Goal: Task Accomplishment & Management: Complete application form

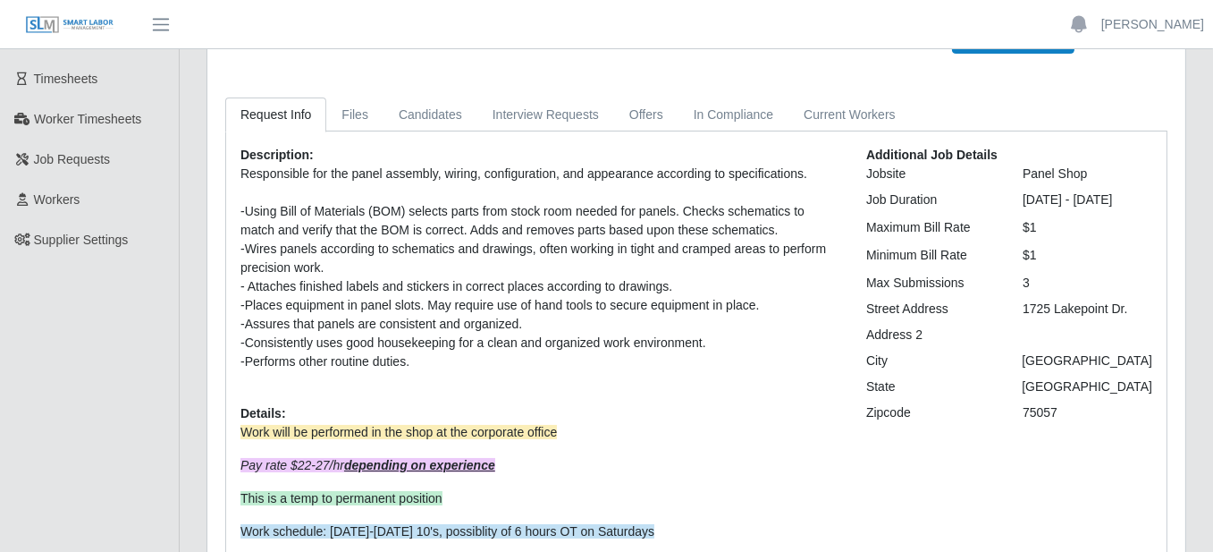
scroll to position [279, 0]
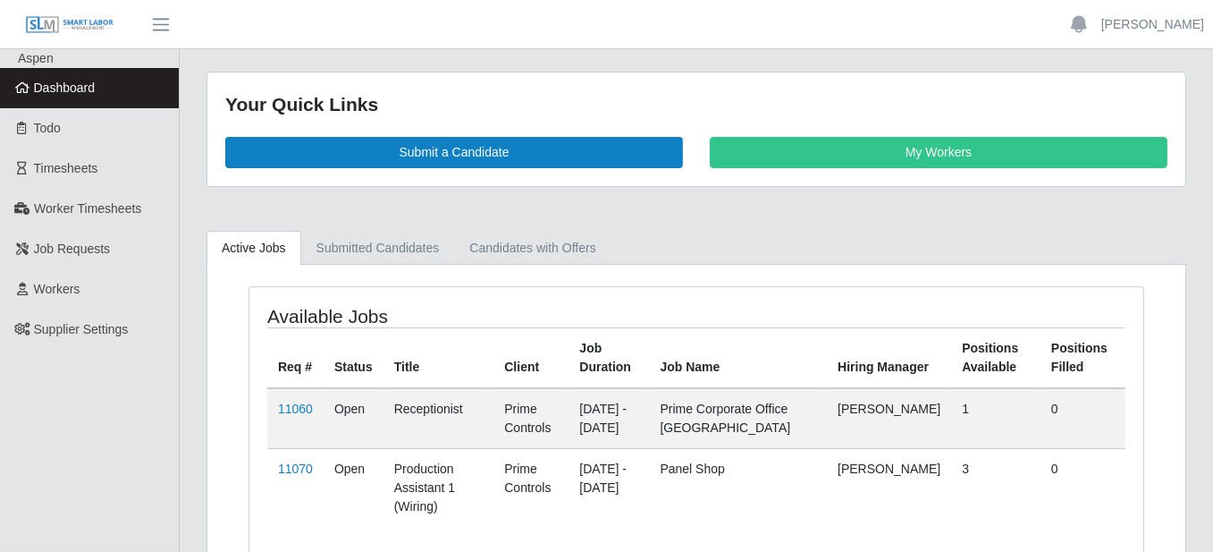
scroll to position [66, 0]
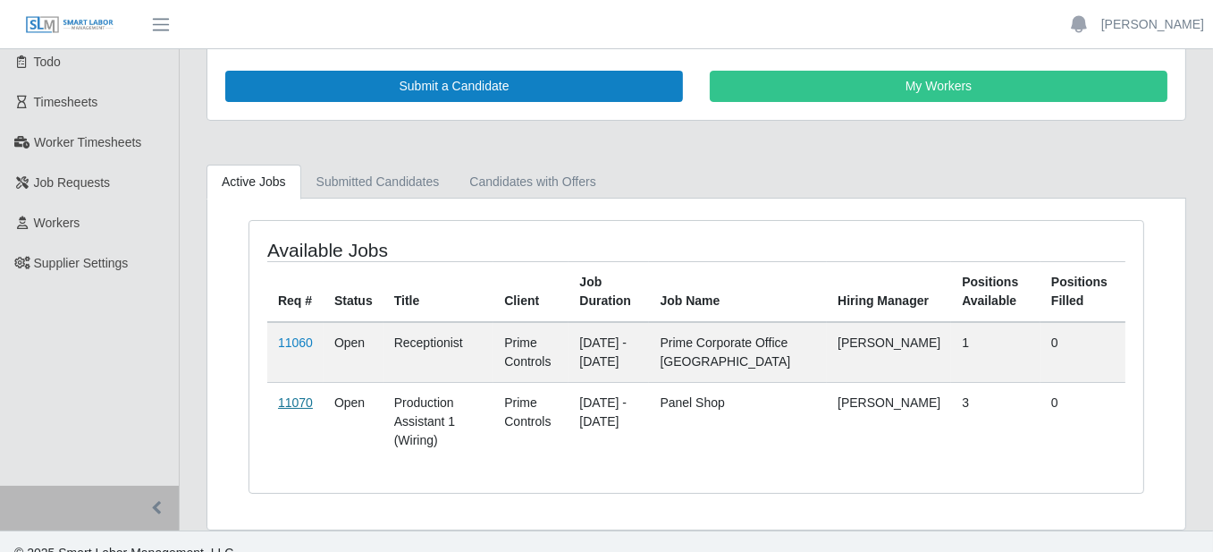
click at [291, 398] on link "11070" at bounding box center [295, 402] width 35 height 14
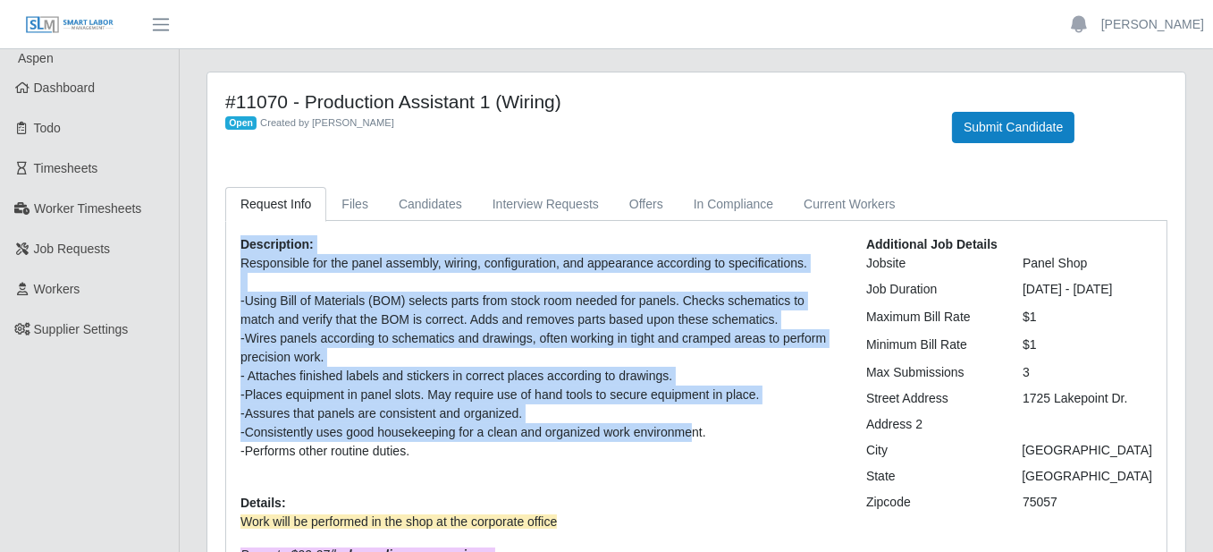
drag, startPoint x: 238, startPoint y: 240, endPoint x: 688, endPoint y: 436, distance: 491.2
click at [688, 436] on div "Description: Responsible for the panel assembly, wiring, configuration, and app…" at bounding box center [540, 484] width 626 height 499
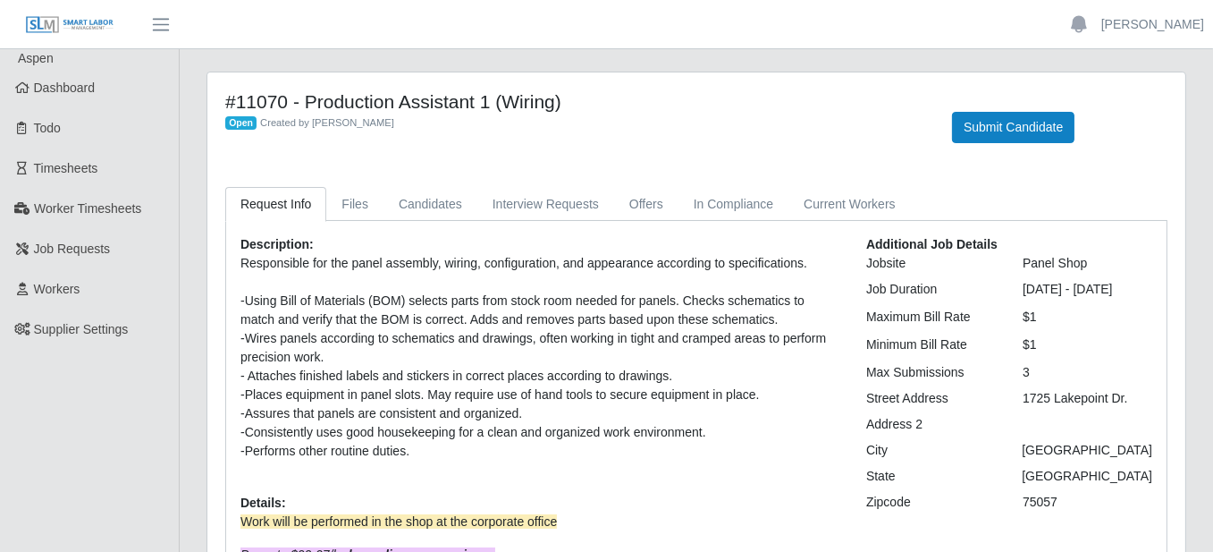
click at [600, 442] on div "-Performs other routine duties." at bounding box center [539, 451] width 599 height 19
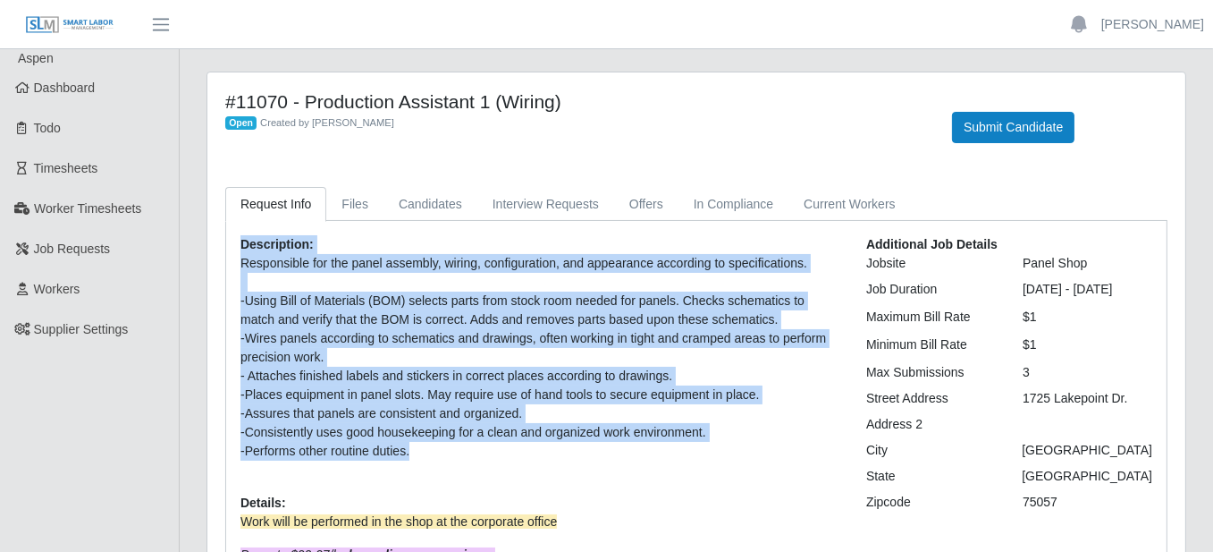
drag, startPoint x: 563, startPoint y: 449, endPoint x: 239, endPoint y: 242, distance: 384.6
click at [239, 242] on div "Description: Responsible for the panel assembly, wiring, configuration, and app…" at bounding box center [540, 484] width 626 height 499
copy div "Description: Responsible for the panel assembly, wiring, configuration, and app…"
click at [414, 248] on div "Description: Responsible for the panel assembly, wiring, configuration, and app…" at bounding box center [540, 484] width 626 height 499
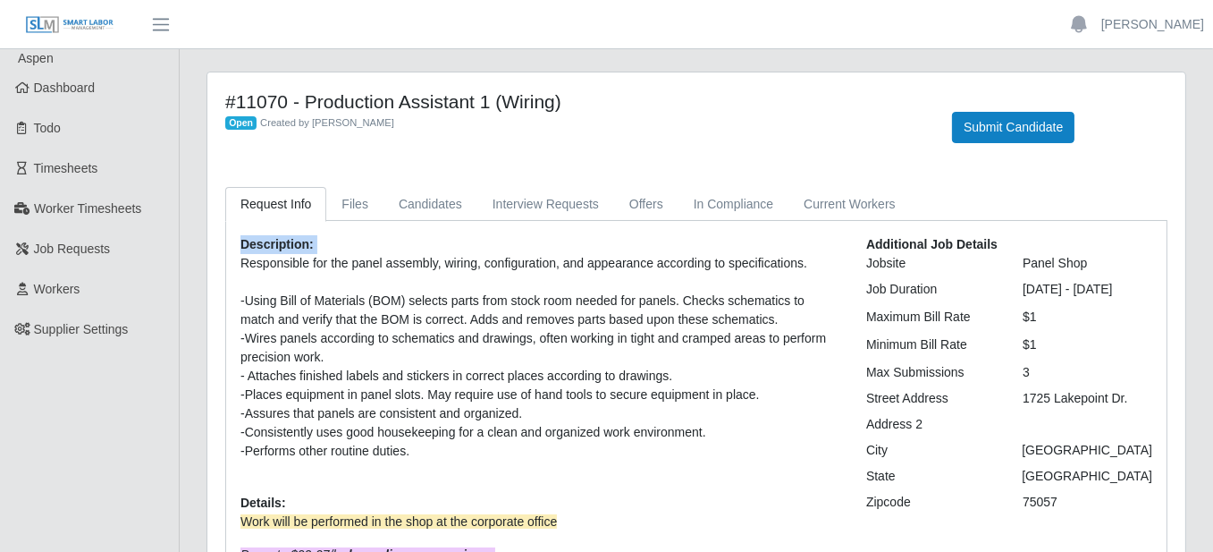
drag, startPoint x: 240, startPoint y: 237, endPoint x: 553, endPoint y: 460, distance: 384.5
click at [560, 461] on div "Description: Responsible for the panel assembly, wiring, configuration, and app…" at bounding box center [540, 484] width 626 height 499
copy div "Description:"
click at [669, 434] on div "-Consistently uses good housekeeping for a clean and organized work environment." at bounding box center [539, 432] width 599 height 19
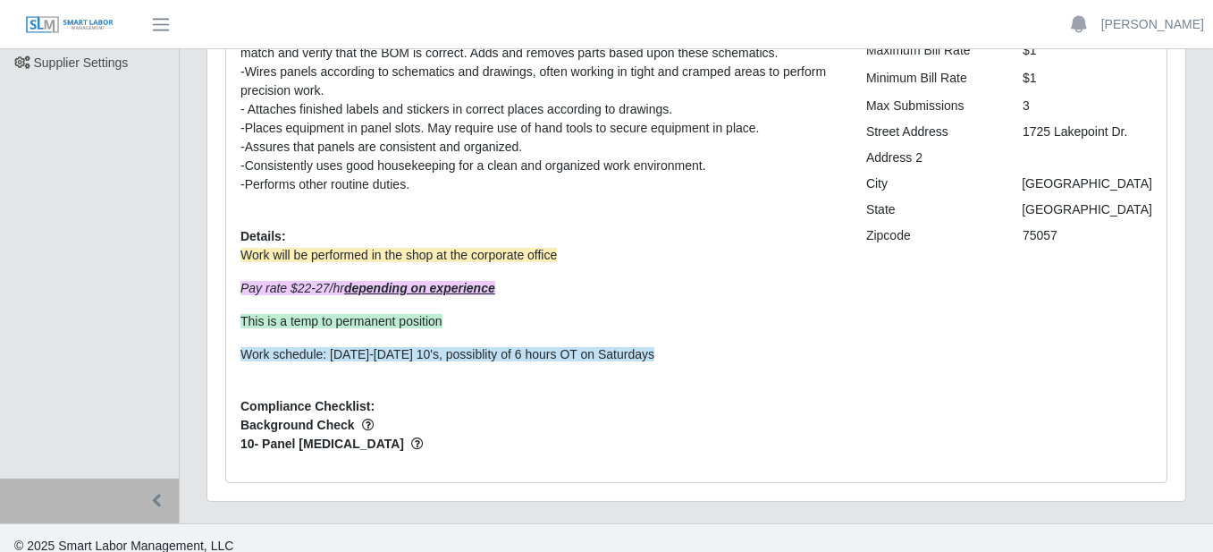
scroll to position [279, 0]
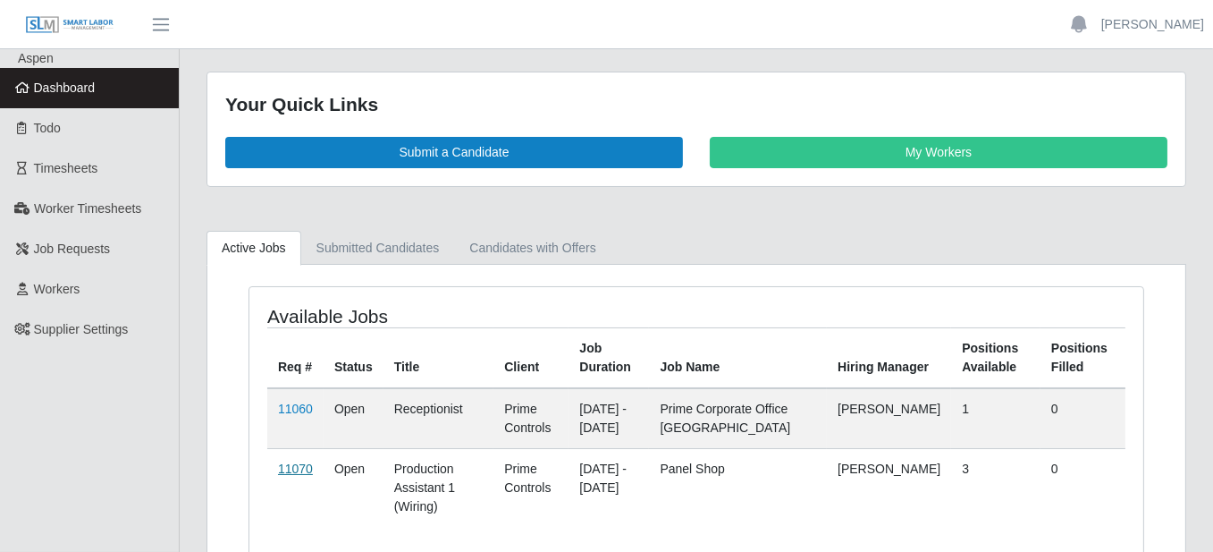
click at [299, 464] on link "11070" at bounding box center [295, 468] width 35 height 14
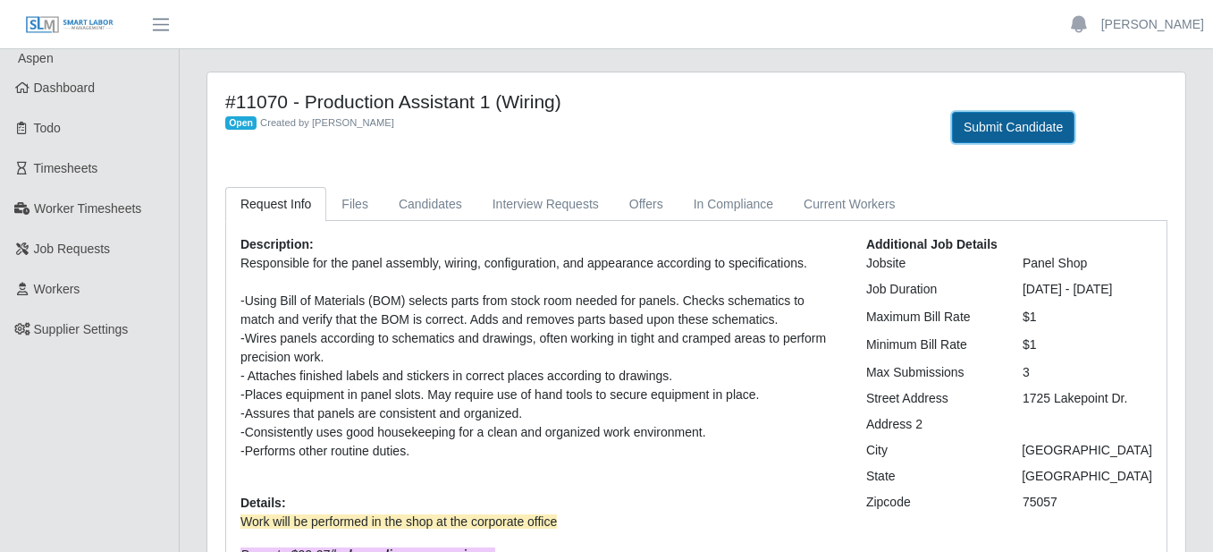
click at [1041, 121] on button "Submit Candidate" at bounding box center [1013, 127] width 122 height 31
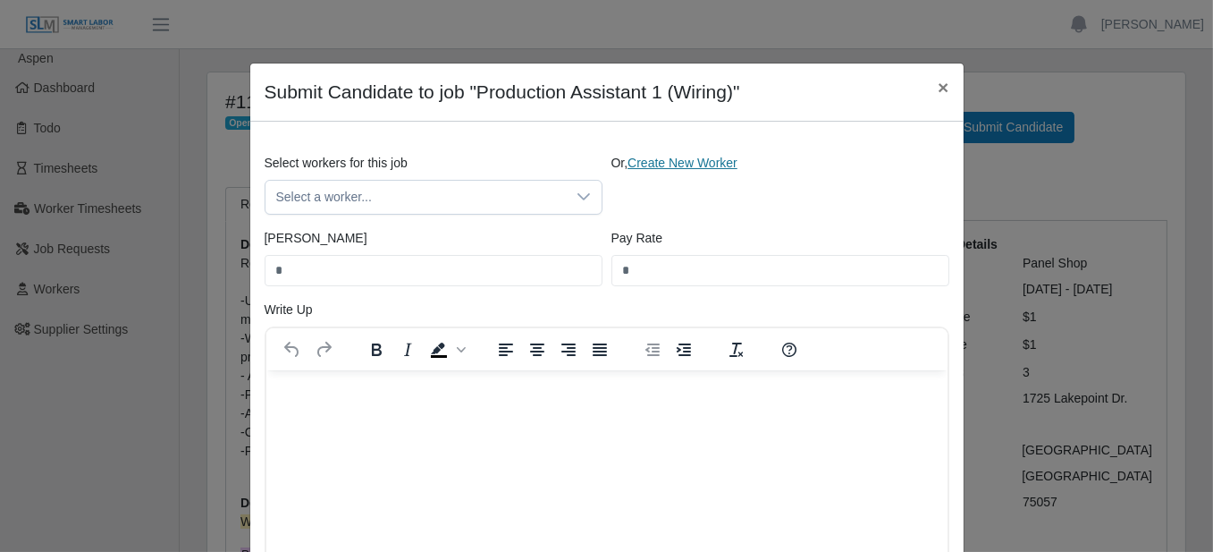
click at [670, 159] on link "Create New Worker" at bounding box center [683, 163] width 110 height 14
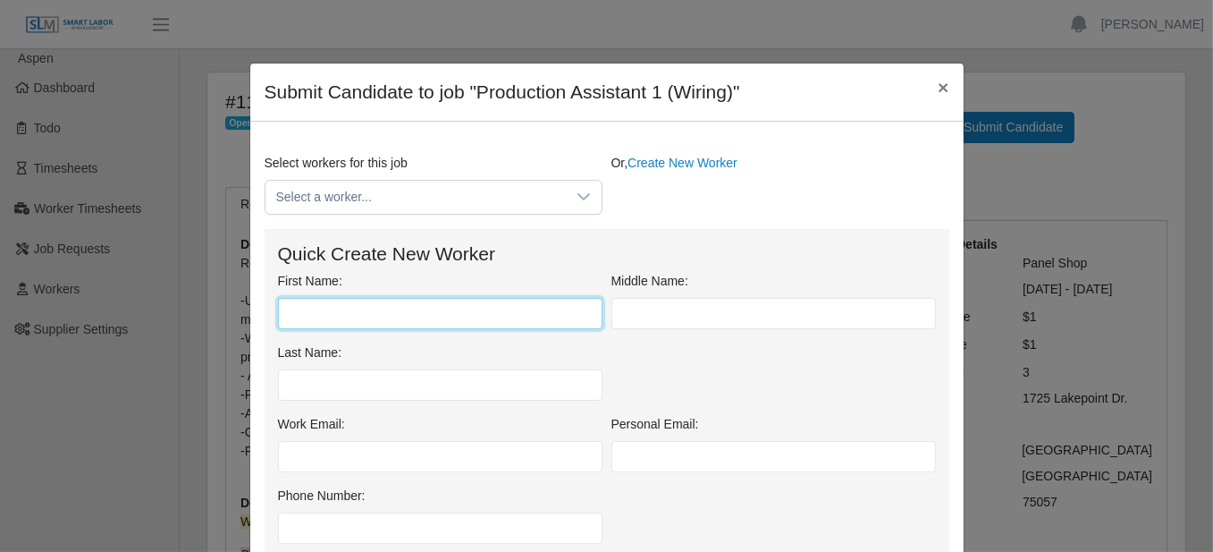
click at [344, 312] on input "First Name:" at bounding box center [440, 313] width 324 height 31
type input "*****"
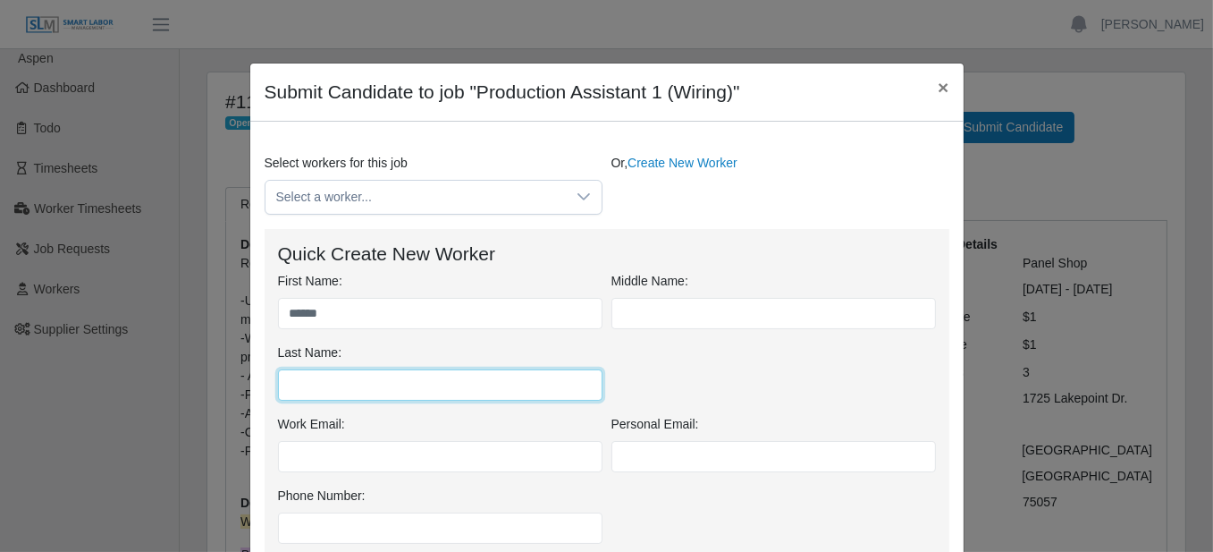
click at [384, 386] on input "Last Name:" at bounding box center [440, 384] width 324 height 31
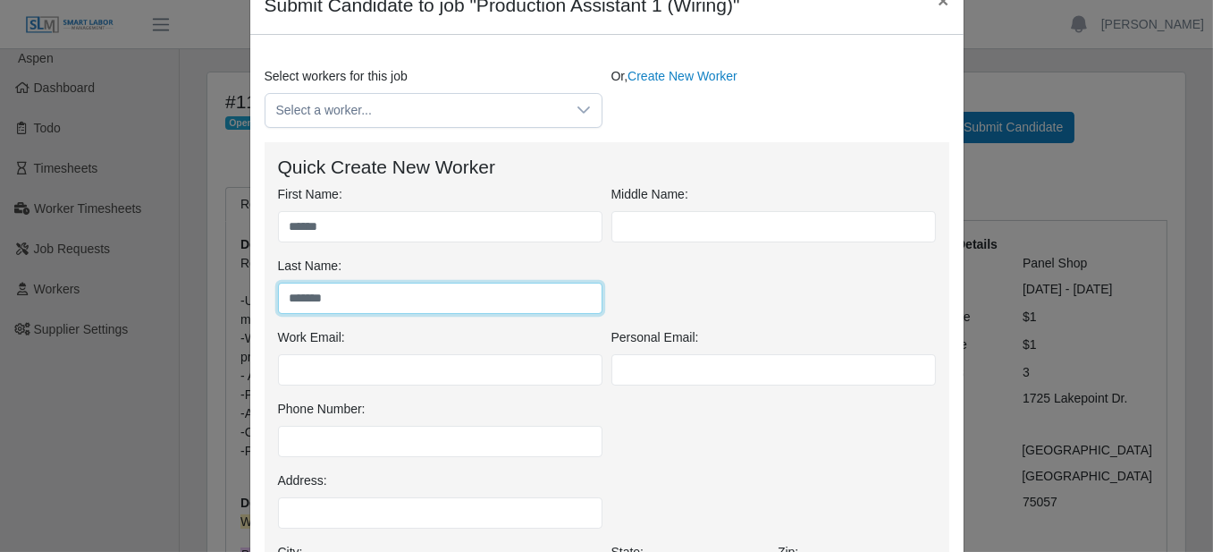
scroll to position [179, 0]
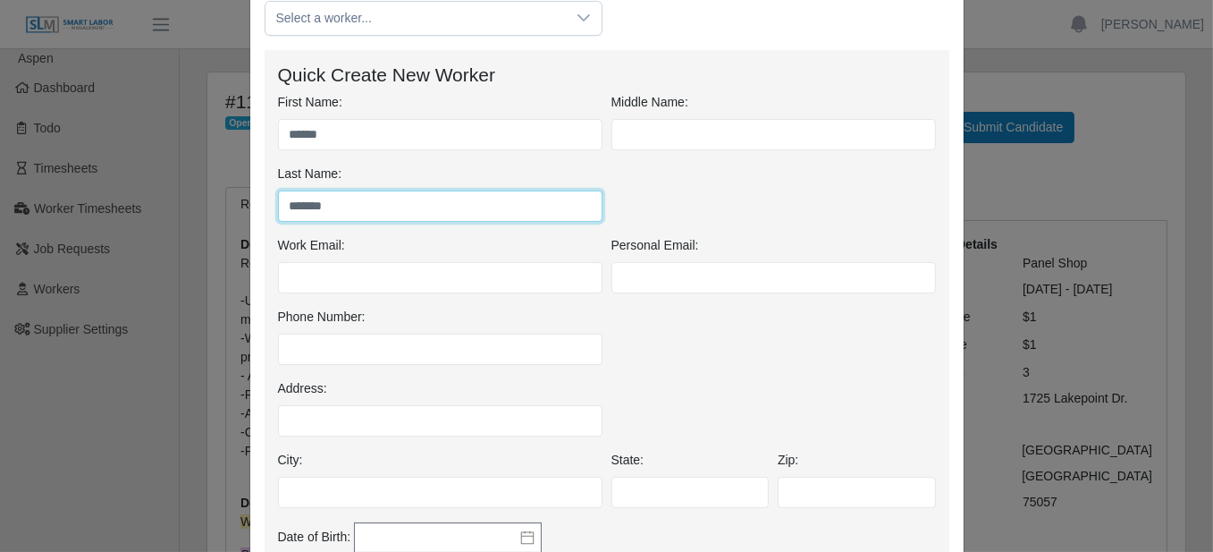
type input "*******"
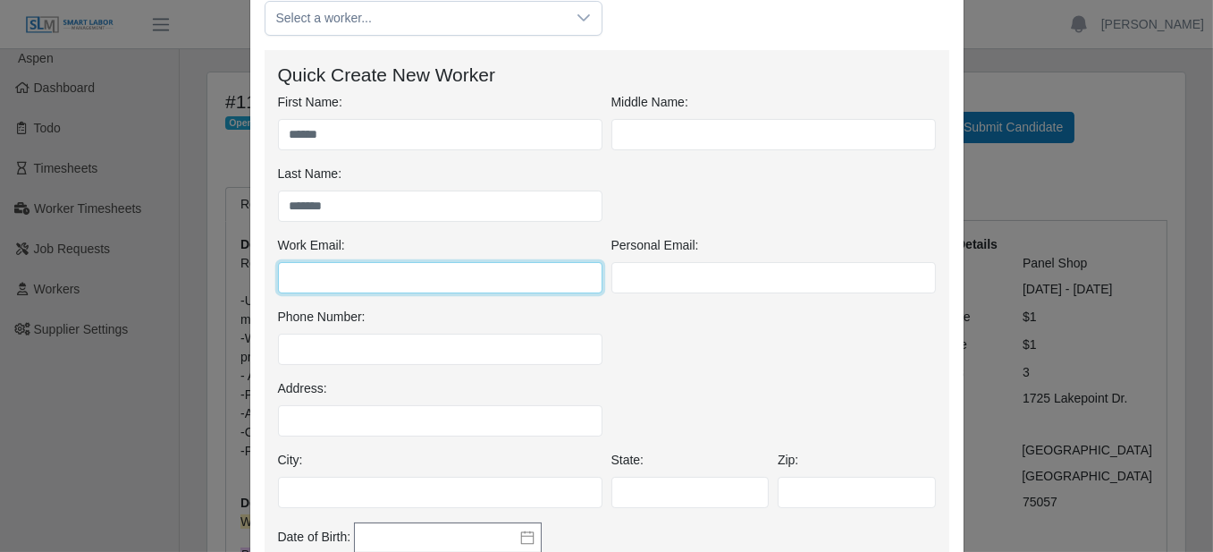
click at [376, 270] on input "Work Email:" at bounding box center [440, 277] width 324 height 31
click at [379, 275] on input "Work Email:" at bounding box center [440, 277] width 324 height 31
type input "**********"
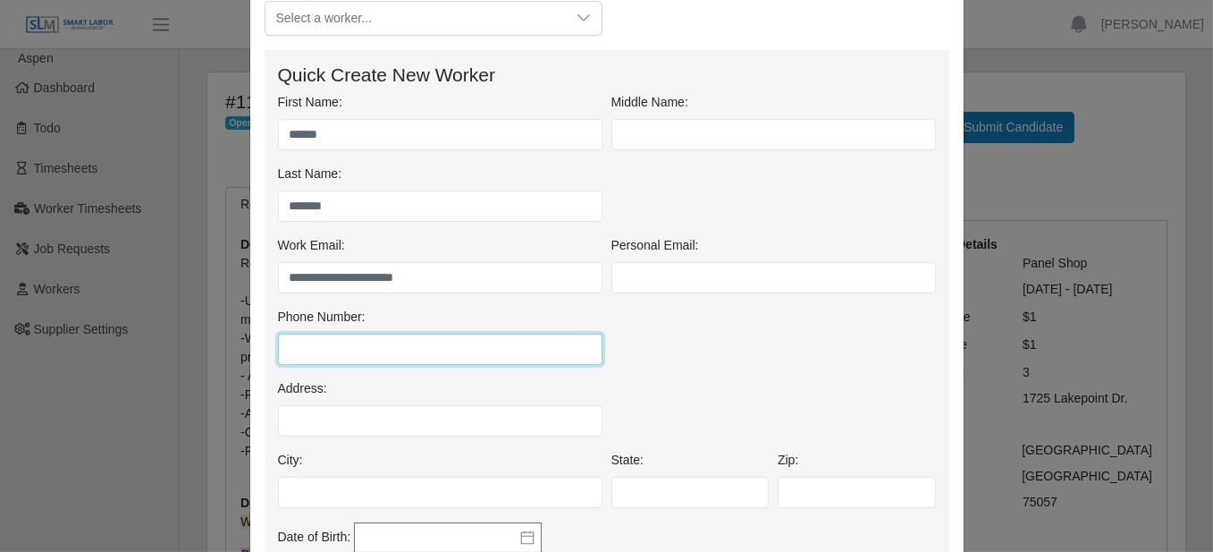
click at [385, 354] on input "Phone Number:" at bounding box center [440, 348] width 324 height 31
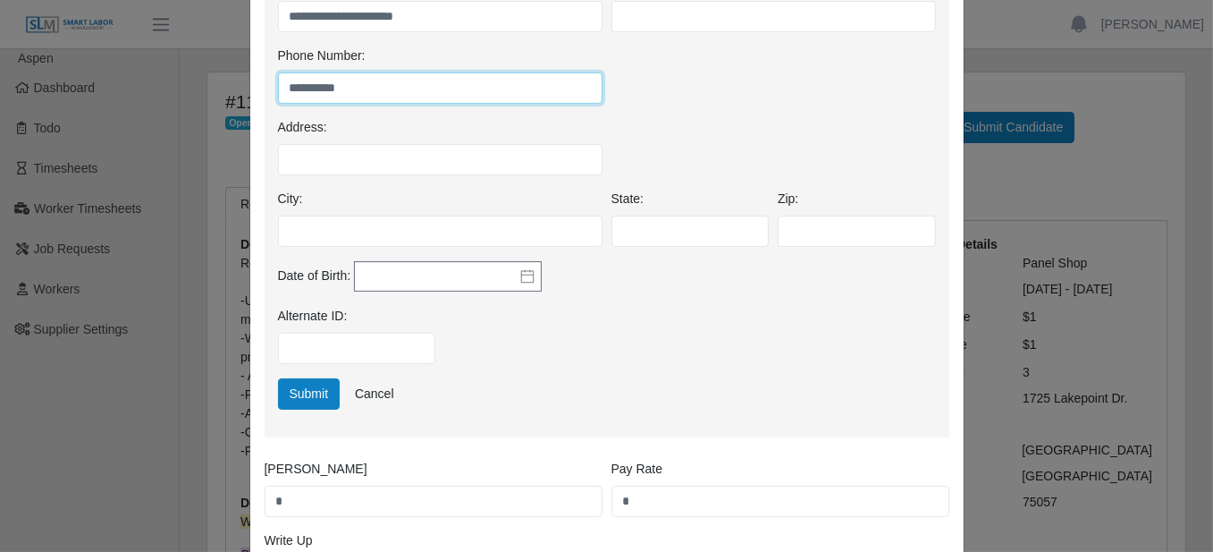
scroll to position [447, 0]
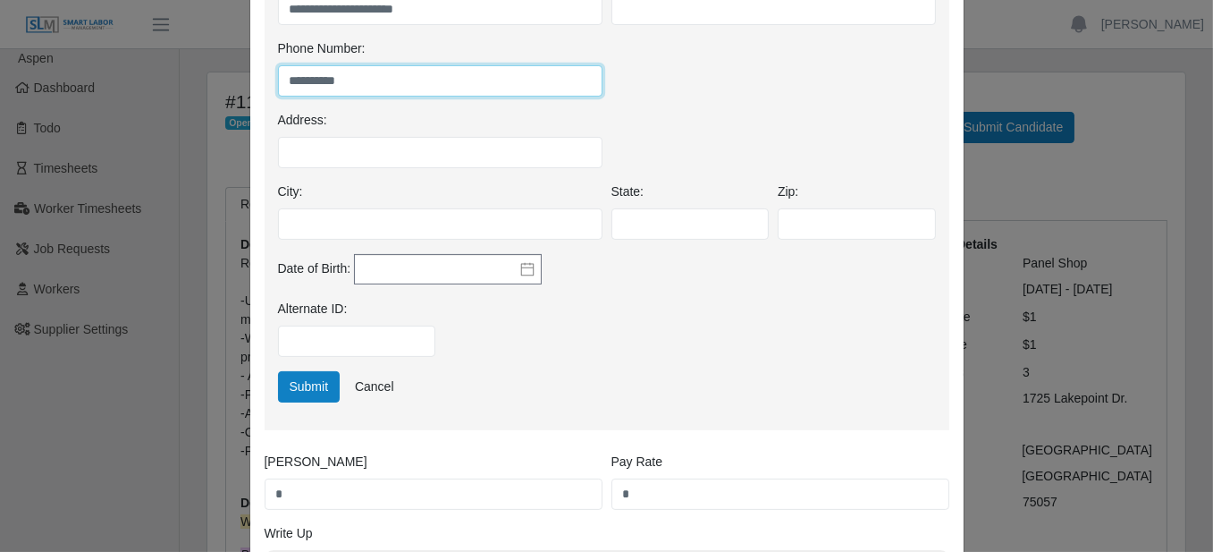
type input "**********"
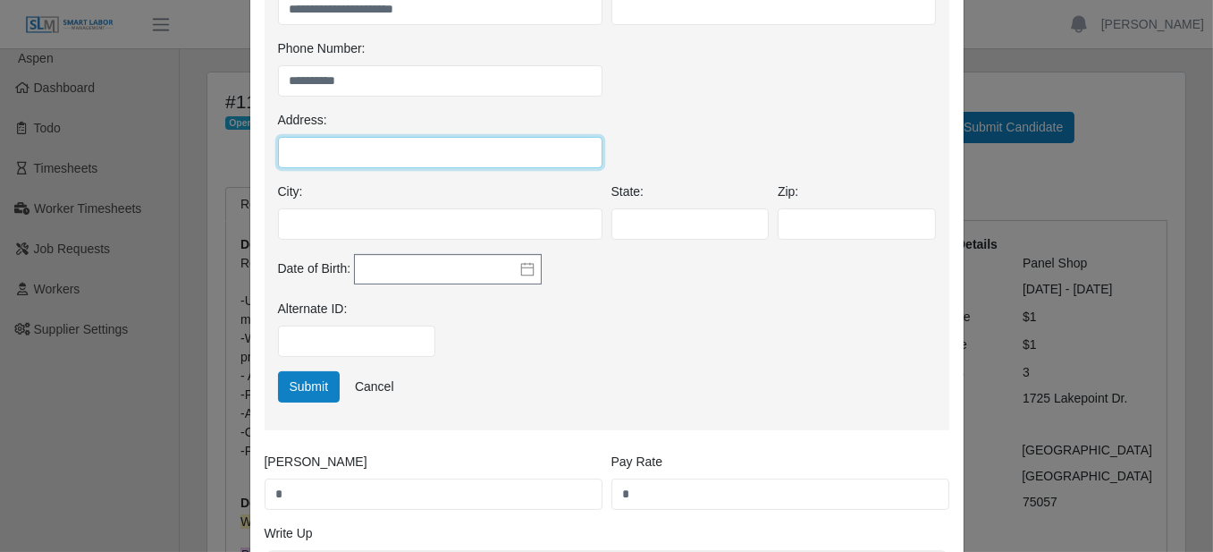
click at [455, 152] on input "Address:" at bounding box center [440, 152] width 324 height 31
click at [735, 169] on div "Address:" at bounding box center [607, 147] width 667 height 72
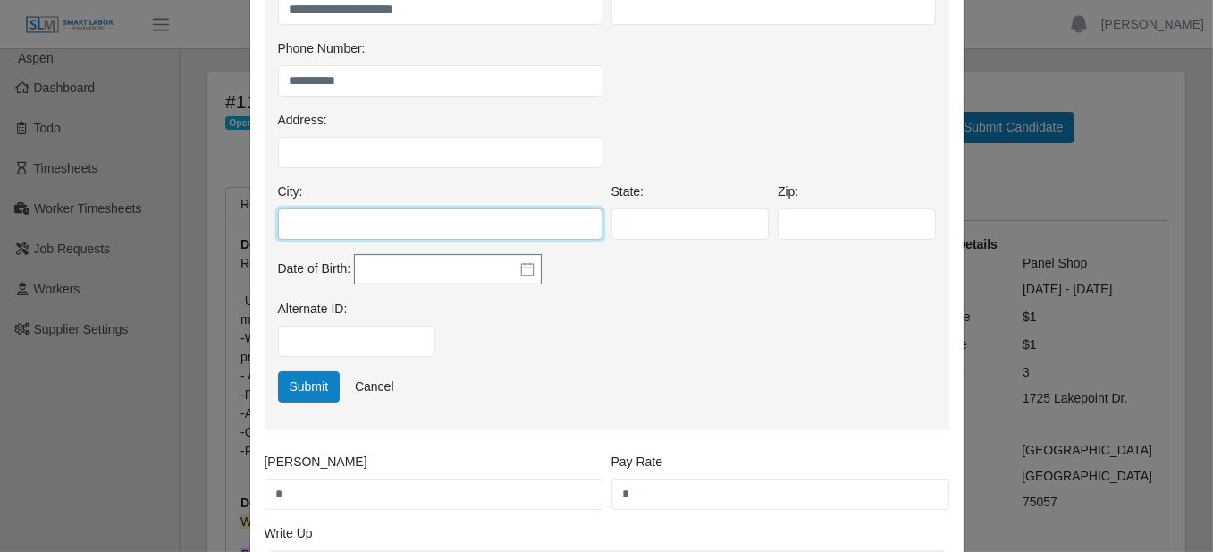
click at [534, 232] on input "City:" at bounding box center [440, 223] width 324 height 31
type input "**********"
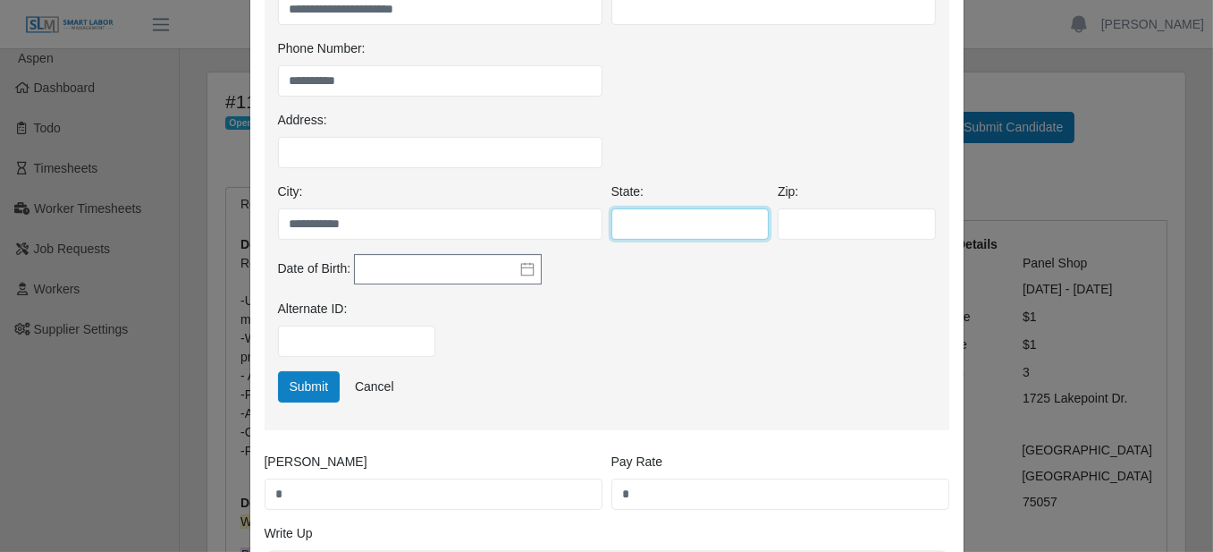
click at [645, 223] on input "State:" at bounding box center [690, 223] width 158 height 31
type input "**"
click at [633, 131] on div "Address:" at bounding box center [607, 147] width 667 height 72
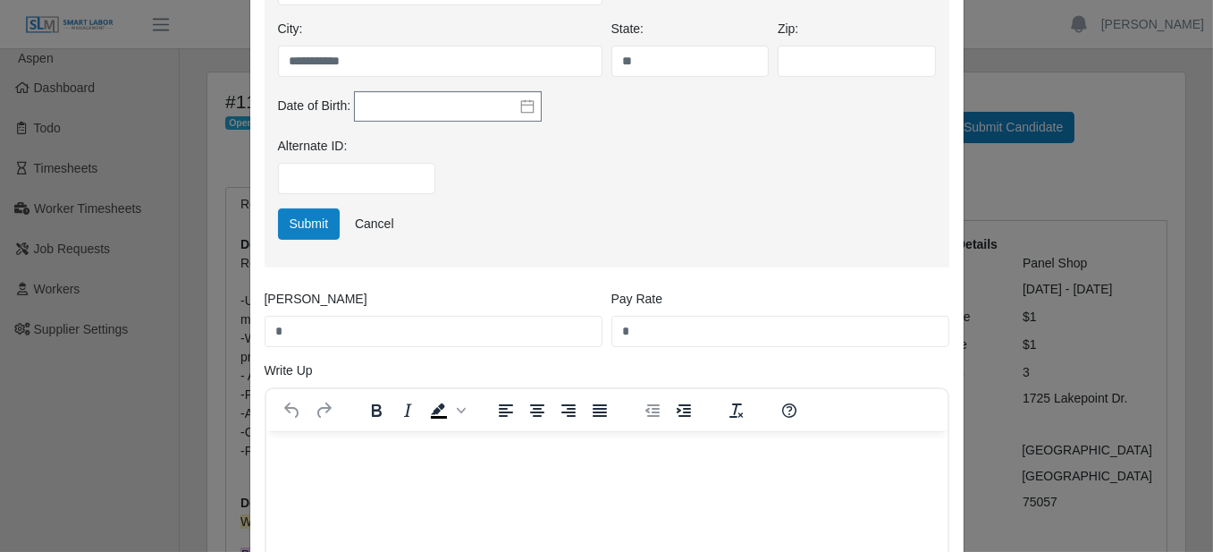
scroll to position [715, 0]
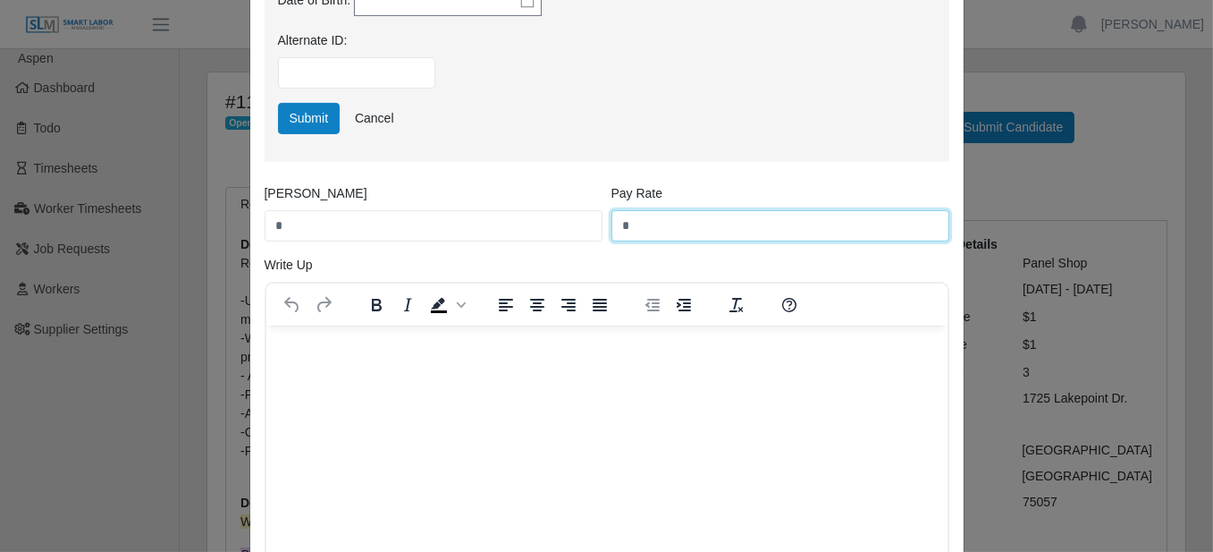
click at [647, 233] on input "*" at bounding box center [780, 225] width 338 height 31
type input "**"
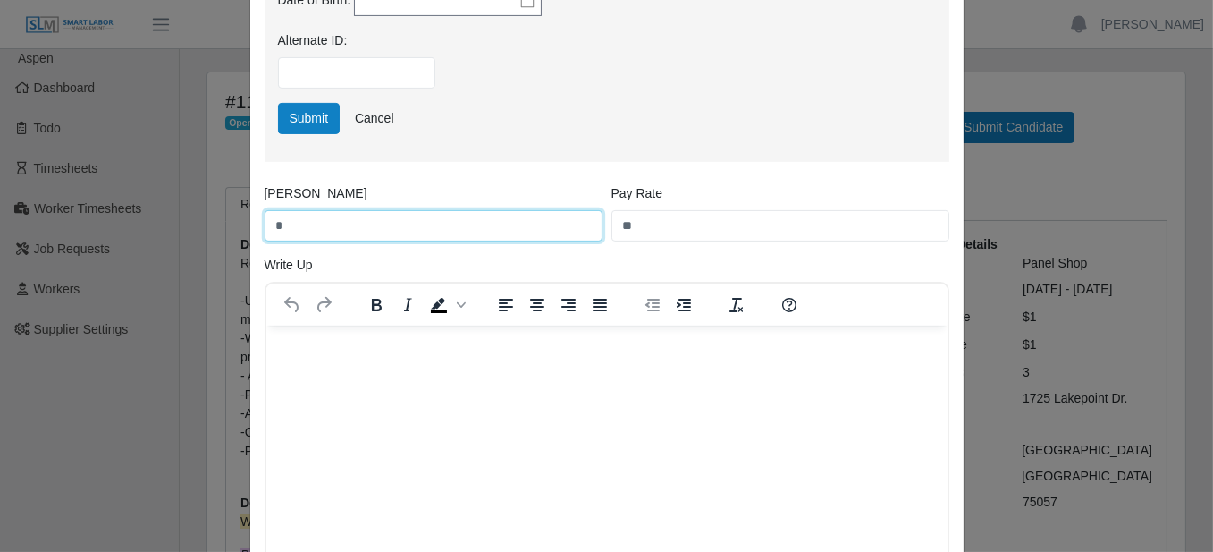
click at [453, 215] on input "*" at bounding box center [434, 225] width 338 height 31
click at [317, 220] on input "*" at bounding box center [434, 225] width 338 height 31
click at [319, 219] on input "*" at bounding box center [434, 225] width 338 height 31
type input "*****"
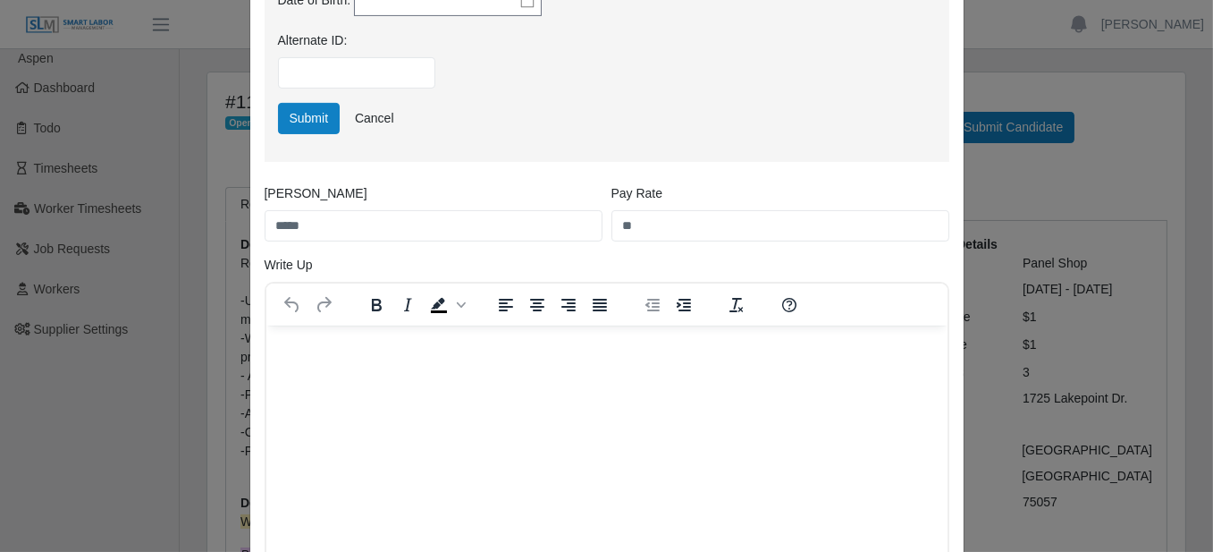
drag, startPoint x: 686, startPoint y: 117, endPoint x: 729, endPoint y: 120, distance: 43.0
click at [699, 117] on div "Submit Cancel" at bounding box center [607, 118] width 667 height 31
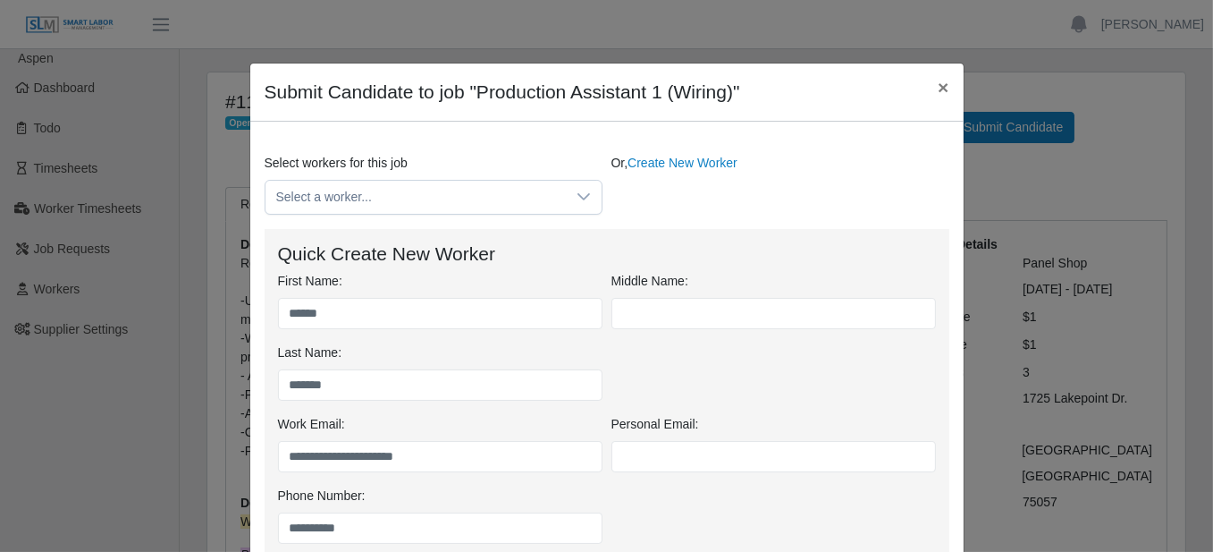
scroll to position [447, 0]
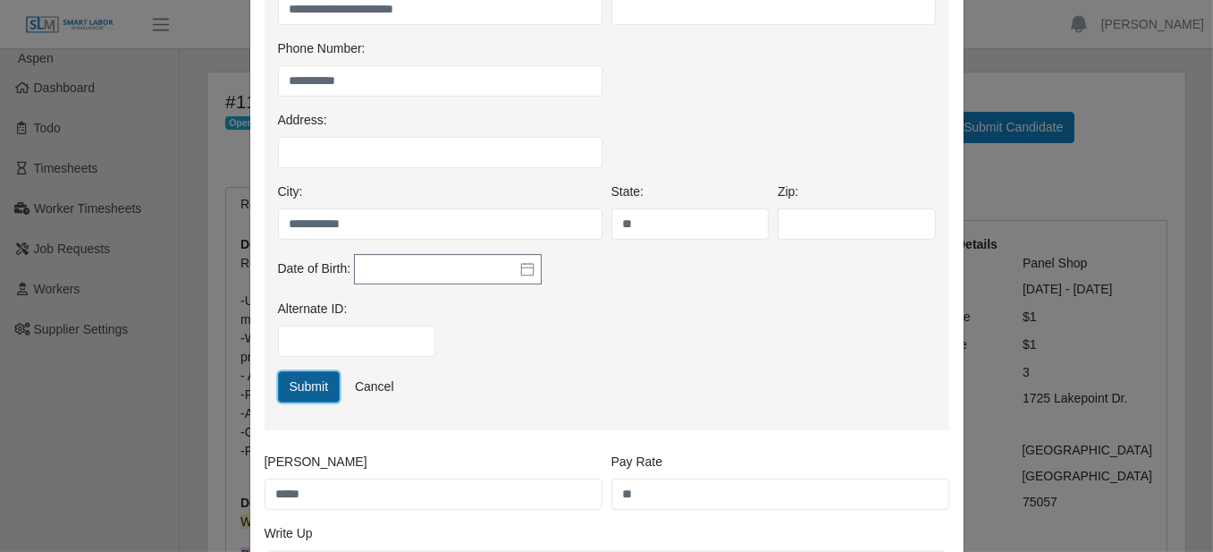
click at [315, 387] on button "Submit" at bounding box center [309, 386] width 63 height 31
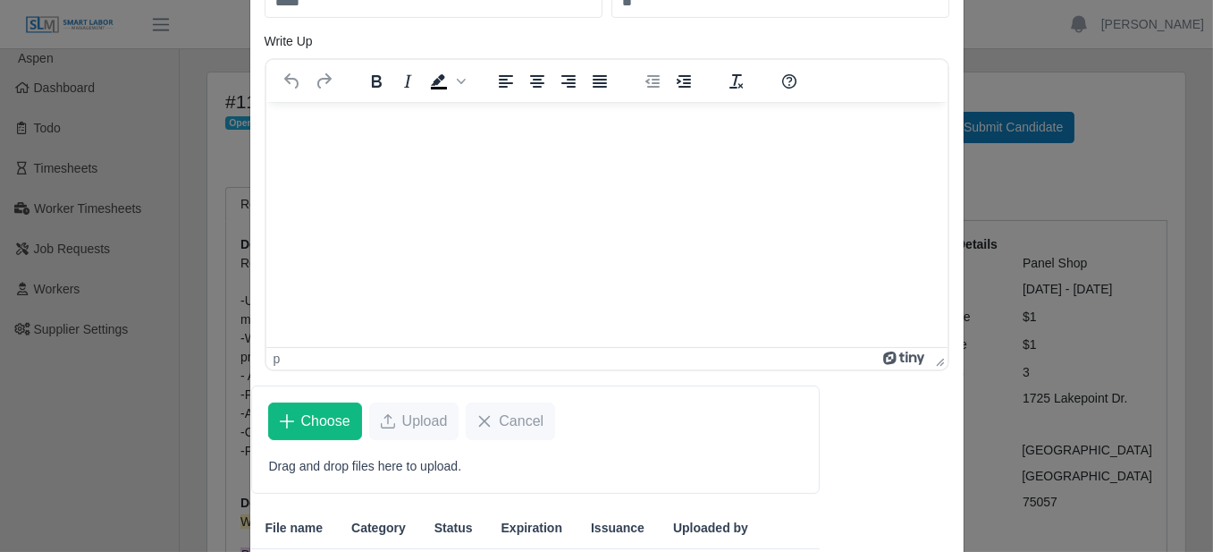
scroll to position [358, 0]
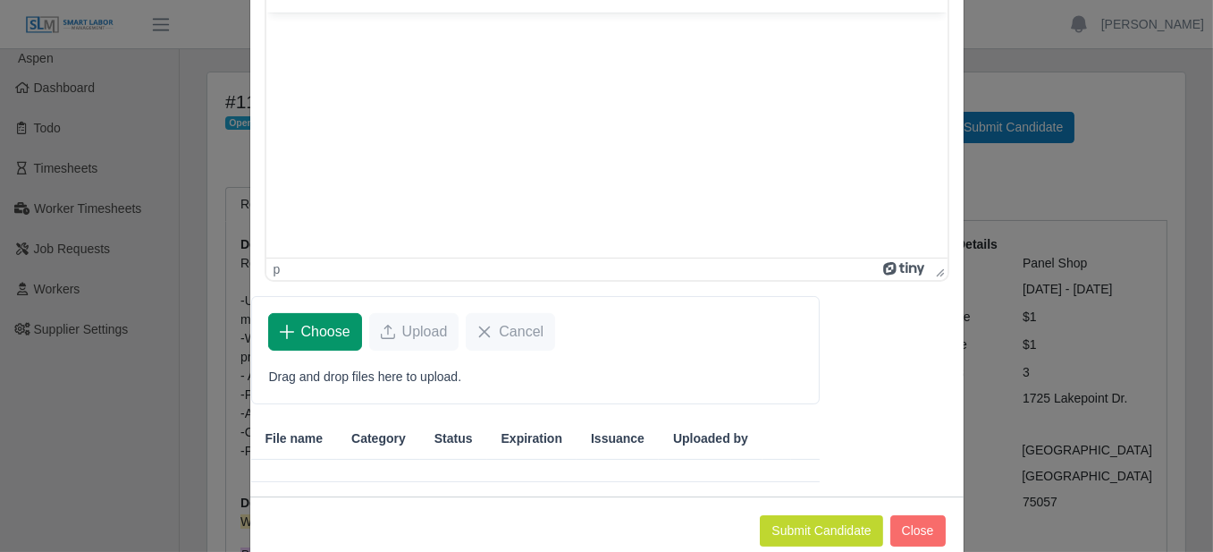
click at [309, 326] on span "Choose" at bounding box center [325, 331] width 49 height 21
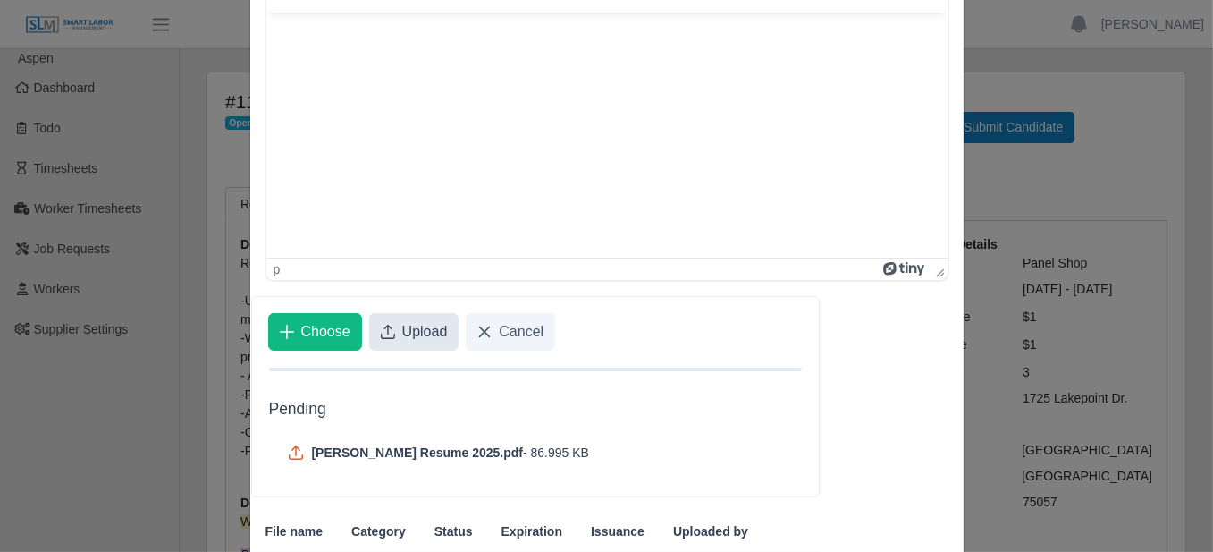
click at [423, 322] on span "Upload" at bounding box center [425, 331] width 46 height 21
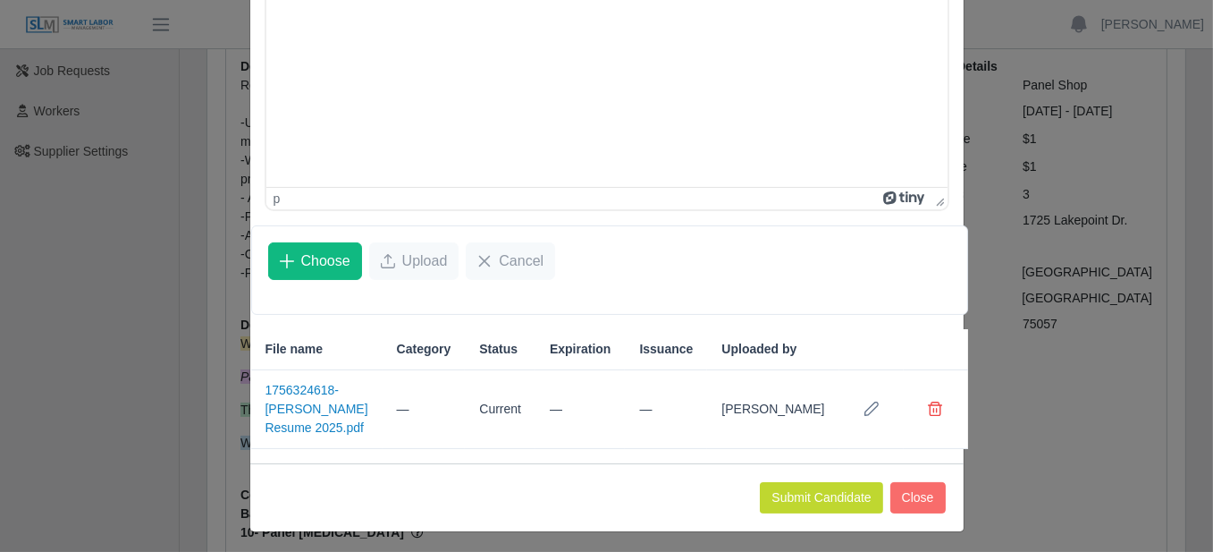
scroll to position [179, 0]
click at [829, 495] on button "Submit Candidate" at bounding box center [821, 497] width 122 height 31
